Goal: Use online tool/utility

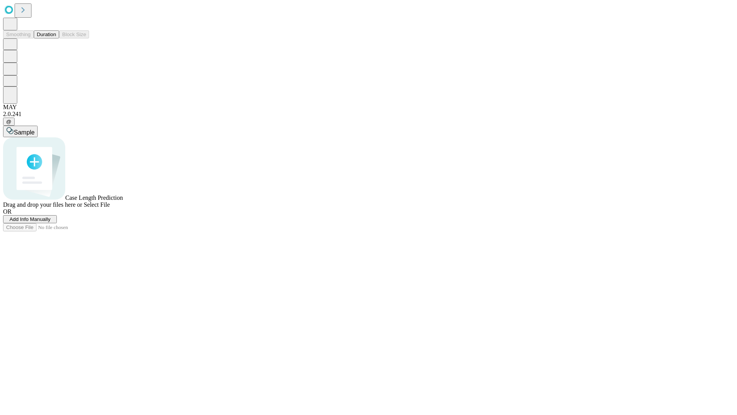
click at [56, 38] on button "Duration" at bounding box center [46, 34] width 25 height 8
click at [35, 129] on span "Sample" at bounding box center [24, 132] width 21 height 7
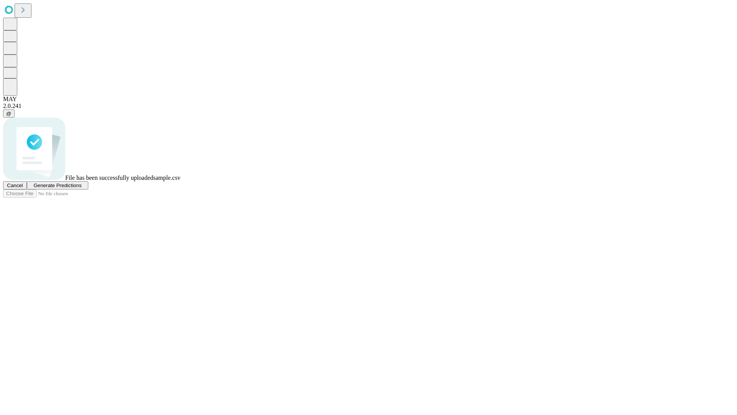
click at [81, 188] on span "Generate Predictions" at bounding box center [57, 185] width 48 height 6
